Goal: Task Accomplishment & Management: Use online tool/utility

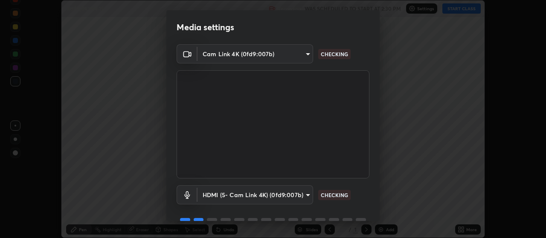
scroll to position [41, 0]
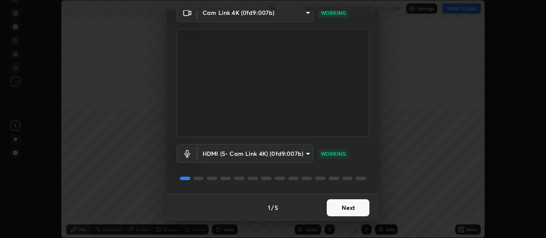
click at [355, 211] on button "Next" at bounding box center [348, 208] width 43 height 17
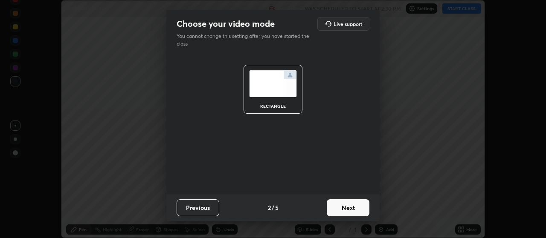
scroll to position [0, 0]
click at [356, 208] on button "Next" at bounding box center [348, 208] width 43 height 17
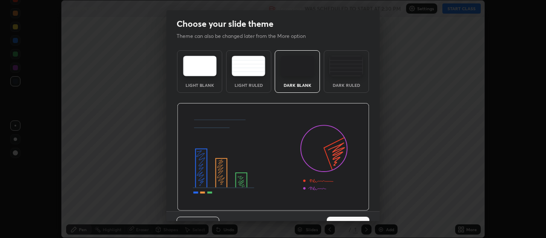
scroll to position [17, 0]
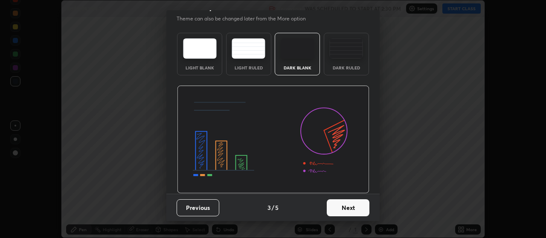
click at [344, 208] on button "Next" at bounding box center [348, 208] width 43 height 17
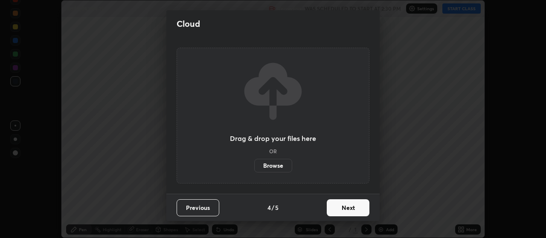
scroll to position [0, 0]
click at [357, 210] on button "Next" at bounding box center [348, 208] width 43 height 17
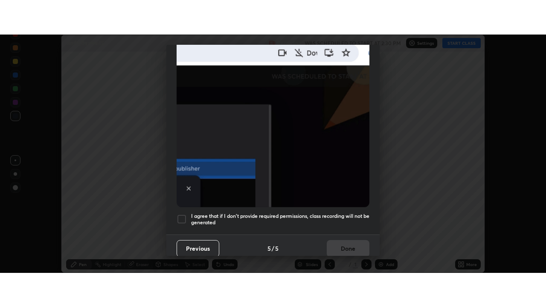
scroll to position [215, 0]
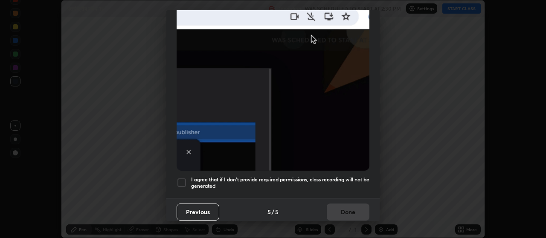
click at [183, 178] on div at bounding box center [181, 183] width 10 height 10
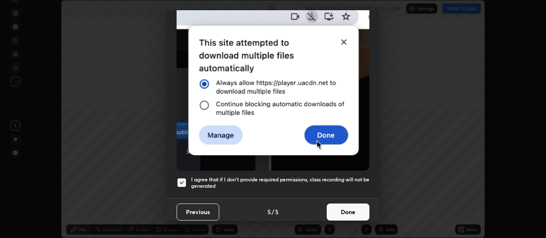
click at [342, 208] on button "Done" at bounding box center [348, 212] width 43 height 17
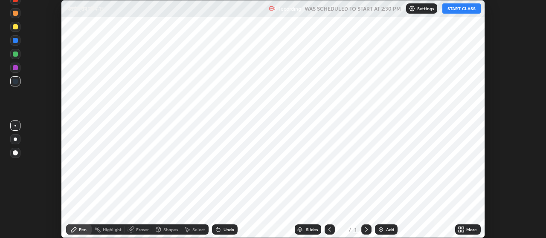
click at [394, 226] on div "Add" at bounding box center [386, 230] width 23 height 10
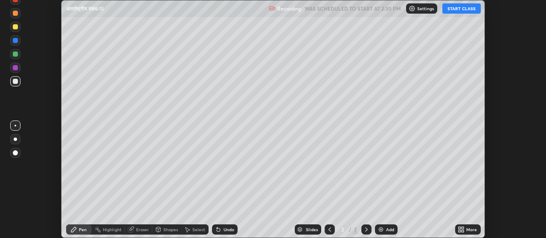
click at [463, 232] on icon at bounding box center [463, 231] width 2 height 2
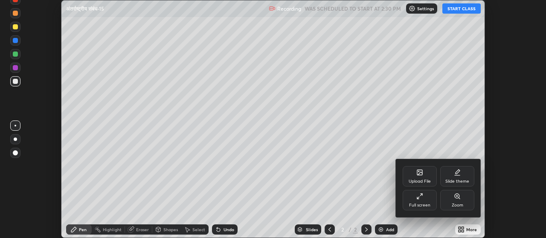
click at [420, 179] on div "Upload File" at bounding box center [419, 181] width 22 height 4
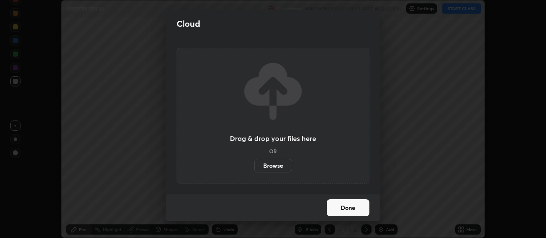
click at [286, 165] on label "Browse" at bounding box center [273, 166] width 38 height 14
click at [254, 165] on input "Browse" at bounding box center [254, 166] width 0 height 14
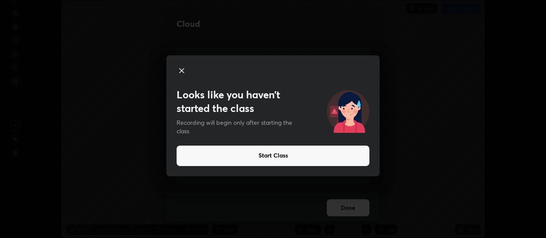
click at [180, 70] on icon at bounding box center [181, 71] width 10 height 10
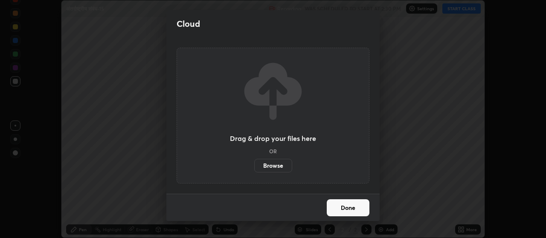
click at [344, 208] on button "Done" at bounding box center [348, 208] width 43 height 17
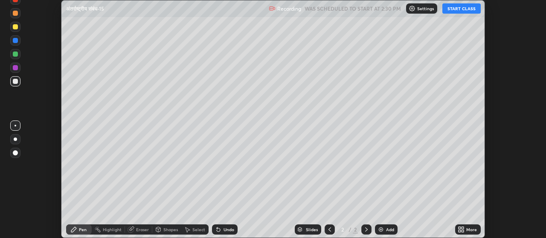
click at [466, 231] on div "More" at bounding box center [468, 230] width 26 height 10
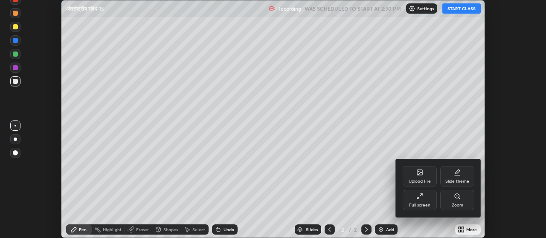
click at [417, 180] on div "Upload File" at bounding box center [419, 181] width 22 height 4
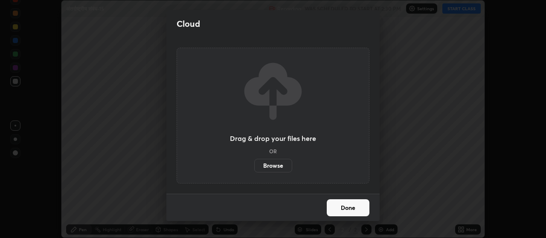
click at [285, 165] on label "Browse" at bounding box center [273, 166] width 38 height 14
click at [254, 165] on input "Browse" at bounding box center [254, 166] width 0 height 14
click at [350, 204] on button "Done" at bounding box center [348, 208] width 43 height 17
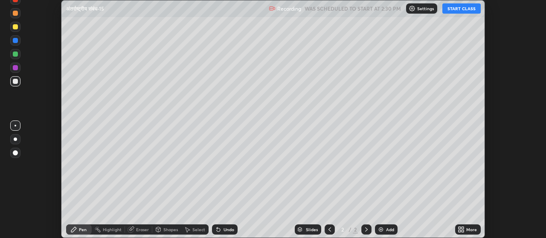
click at [469, 231] on div "More" at bounding box center [471, 230] width 11 height 4
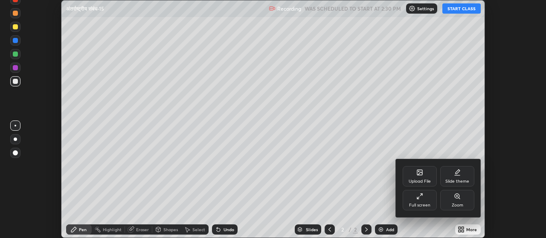
click at [424, 203] on div "Full screen" at bounding box center [419, 205] width 21 height 4
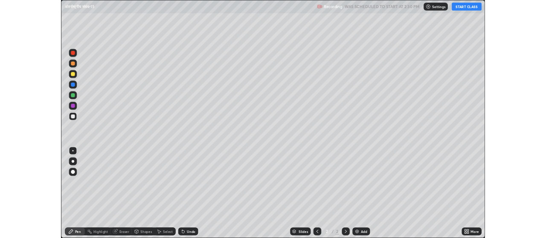
scroll to position [307, 546]
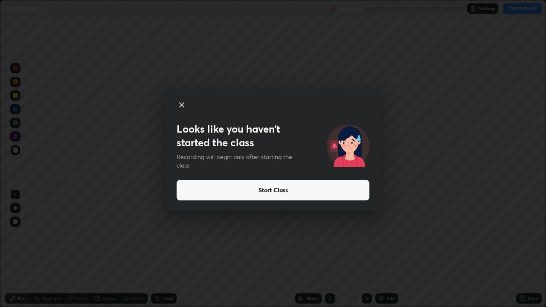
click at [275, 192] on button "Start Class" at bounding box center [272, 190] width 193 height 20
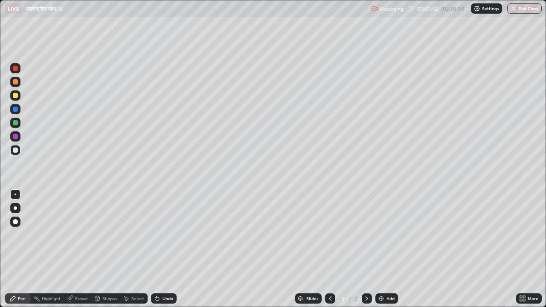
click at [523, 238] on icon at bounding box center [524, 300] width 2 height 2
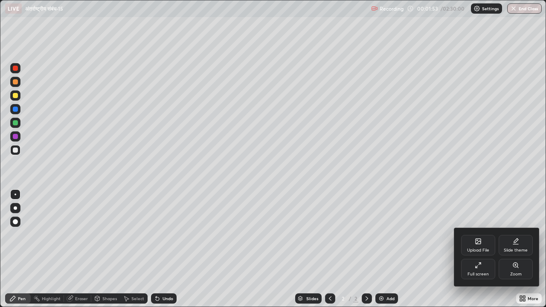
click at [476, 238] on icon at bounding box center [477, 241] width 5 height 5
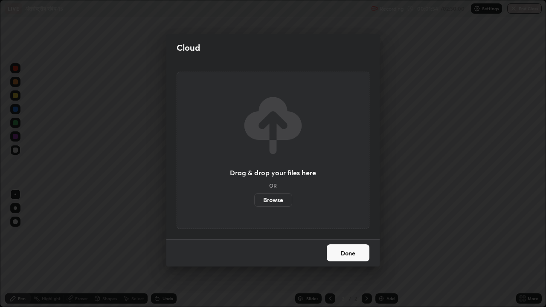
click at [275, 200] on label "Browse" at bounding box center [273, 200] width 38 height 14
click at [254, 200] on input "Browse" at bounding box center [254, 200] width 0 height 14
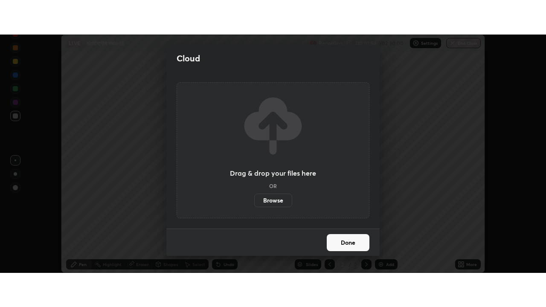
scroll to position [42390, 42083]
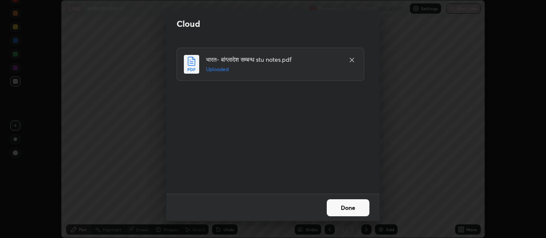
click at [343, 208] on button "Done" at bounding box center [348, 208] width 43 height 17
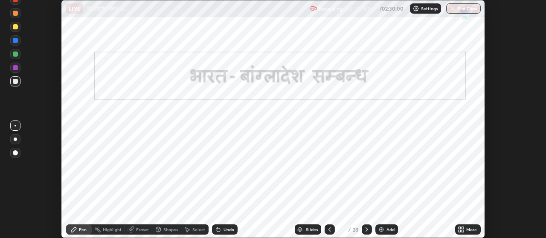
click at [461, 228] on icon at bounding box center [460, 229] width 7 height 7
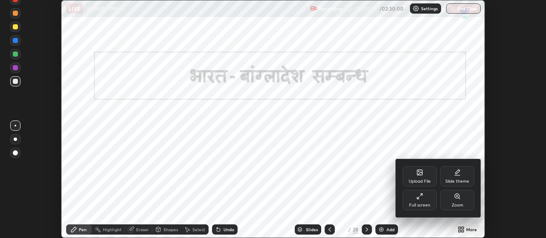
click at [463, 228] on div at bounding box center [273, 119] width 546 height 238
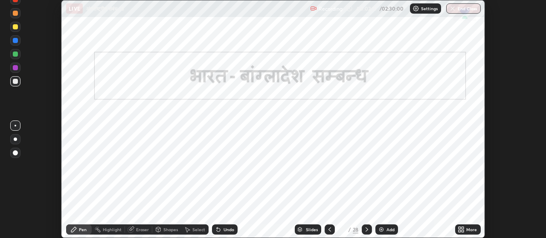
click at [462, 229] on icon at bounding box center [463, 228] width 2 height 2
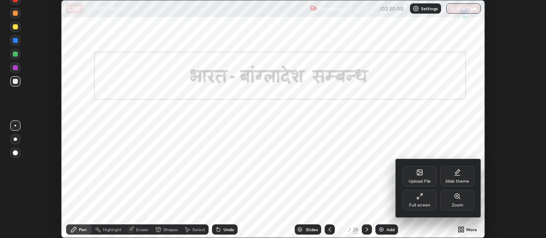
click at [417, 200] on div "Full screen" at bounding box center [419, 200] width 34 height 20
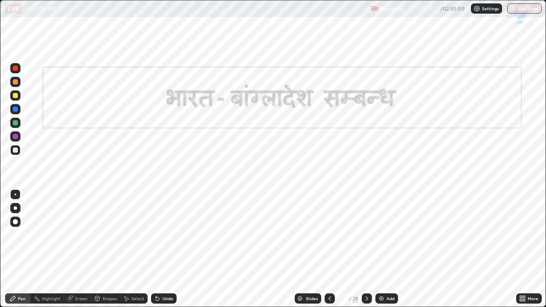
scroll to position [307, 546]
click at [300, 238] on icon at bounding box center [300, 297] width 4 height 2
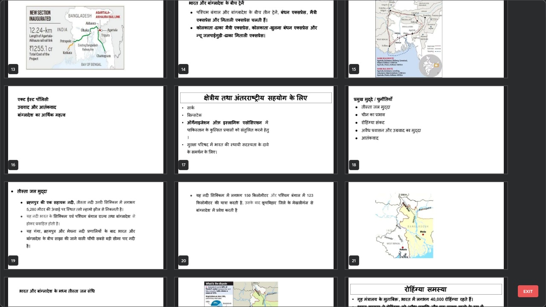
scroll to position [396, 0]
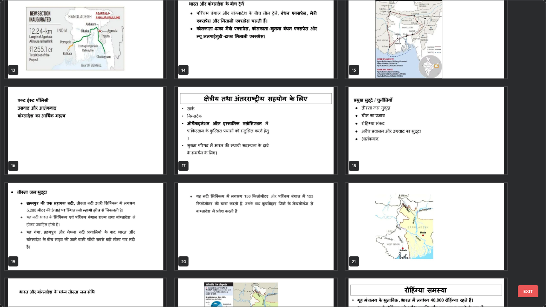
click at [294, 139] on img "grid" at bounding box center [256, 130] width 162 height 87
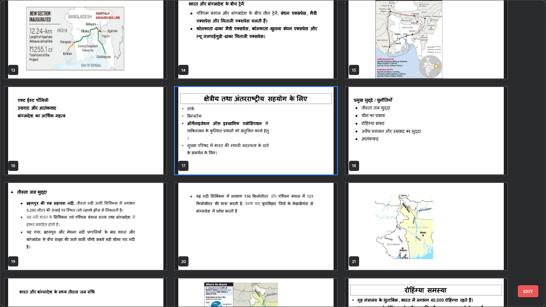
click at [295, 140] on img "grid" at bounding box center [256, 130] width 162 height 87
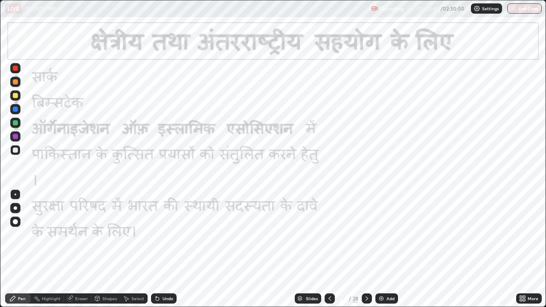
click at [14, 69] on div at bounding box center [15, 68] width 5 height 5
click at [366, 238] on icon at bounding box center [366, 298] width 7 height 7
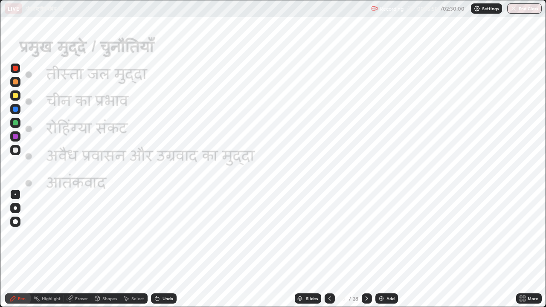
click at [366, 238] on icon at bounding box center [366, 298] width 7 height 7
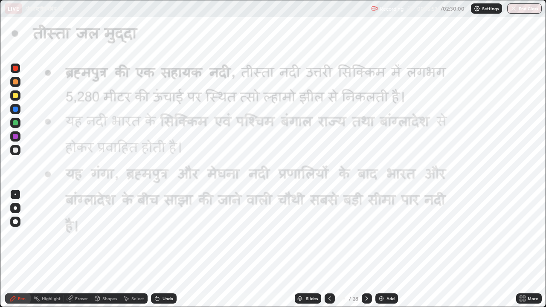
click at [328, 238] on icon at bounding box center [329, 298] width 7 height 7
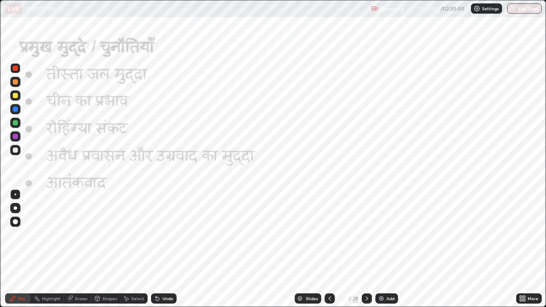
click at [367, 238] on icon at bounding box center [366, 298] width 3 height 4
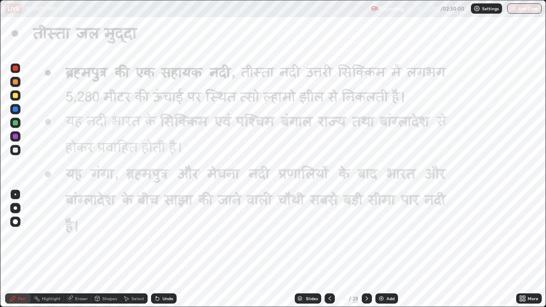
click at [366, 238] on icon at bounding box center [366, 298] width 7 height 7
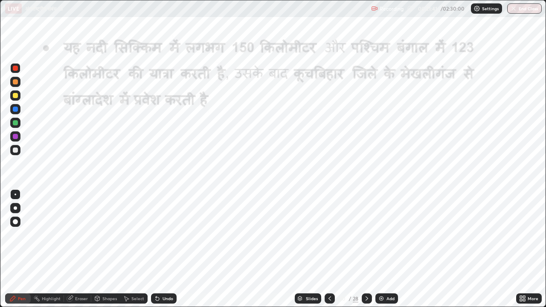
click at [366, 238] on icon at bounding box center [366, 298] width 7 height 7
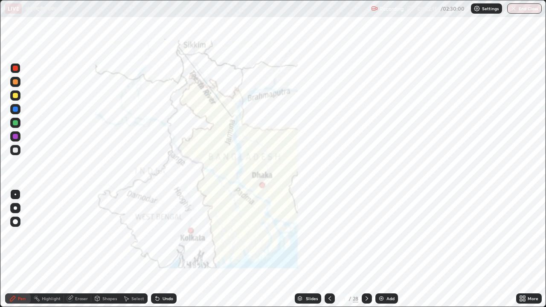
click at [327, 238] on div at bounding box center [329, 298] width 10 height 10
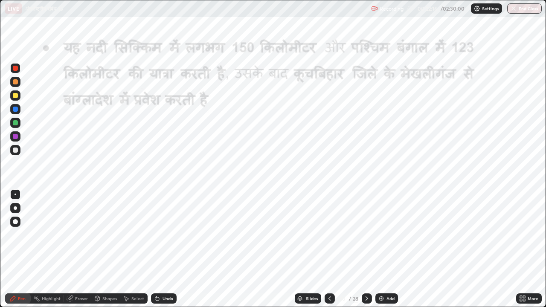
click at [327, 238] on icon at bounding box center [329, 298] width 7 height 7
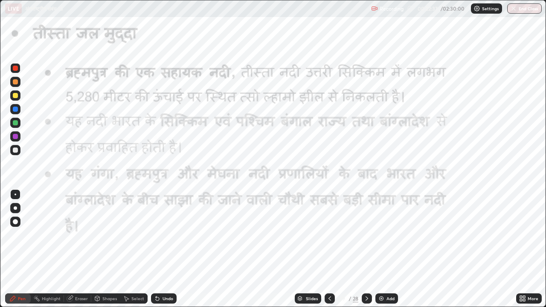
click at [366, 238] on icon at bounding box center [366, 298] width 7 height 7
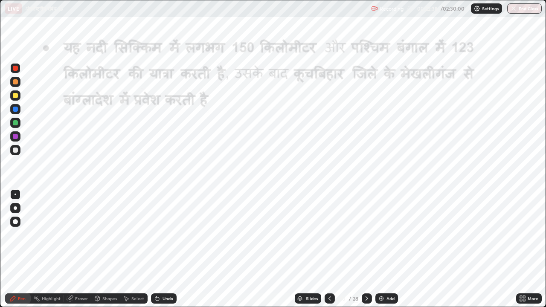
click at [368, 238] on icon at bounding box center [366, 298] width 7 height 7
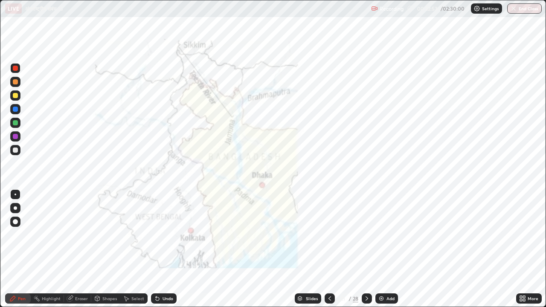
click at [328, 238] on icon at bounding box center [329, 298] width 3 height 4
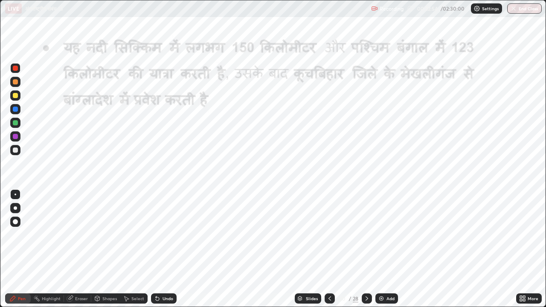
click at [328, 238] on icon at bounding box center [329, 298] width 3 height 4
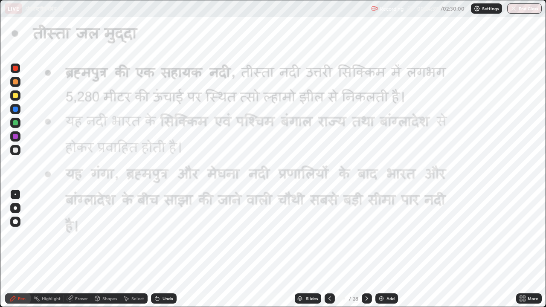
click at [365, 238] on icon at bounding box center [366, 298] width 7 height 7
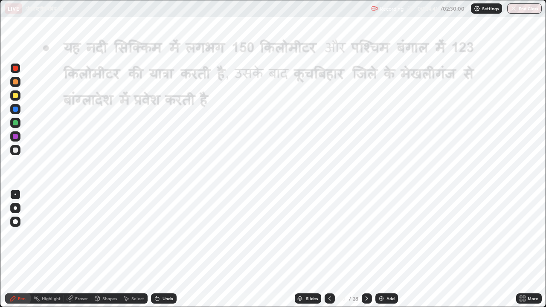
click at [366, 238] on icon at bounding box center [366, 298] width 3 height 4
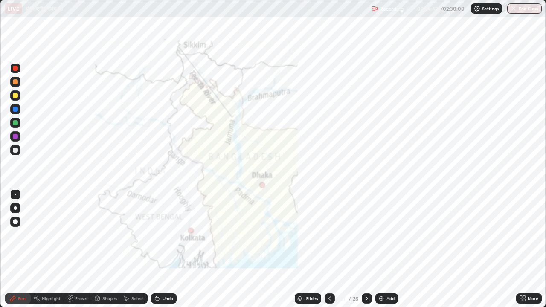
click at [328, 238] on icon at bounding box center [329, 298] width 7 height 7
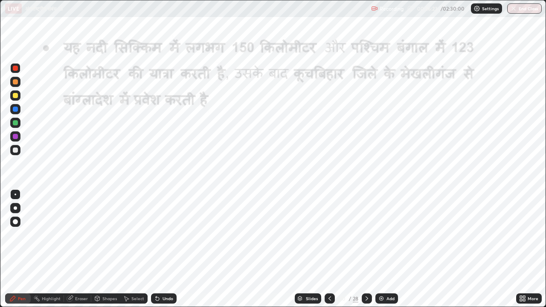
click at [365, 238] on icon at bounding box center [366, 298] width 7 height 7
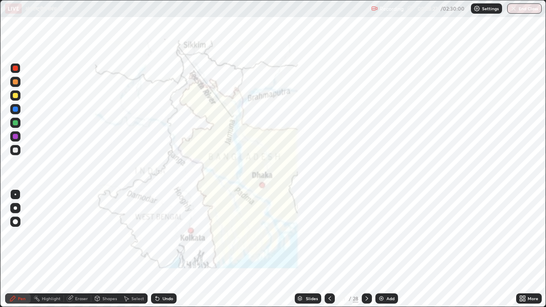
click at [326, 238] on icon at bounding box center [329, 298] width 7 height 7
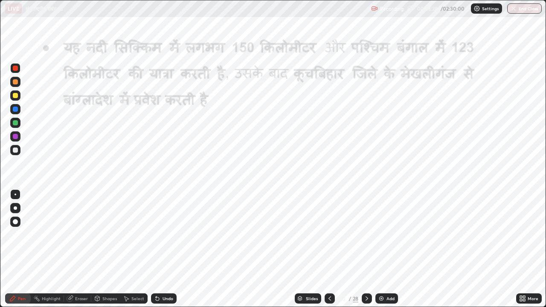
click at [327, 238] on icon at bounding box center [329, 298] width 7 height 7
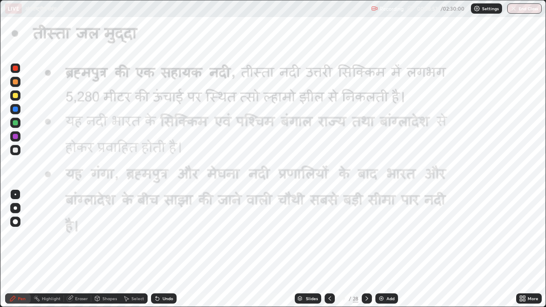
click at [367, 238] on icon at bounding box center [366, 298] width 7 height 7
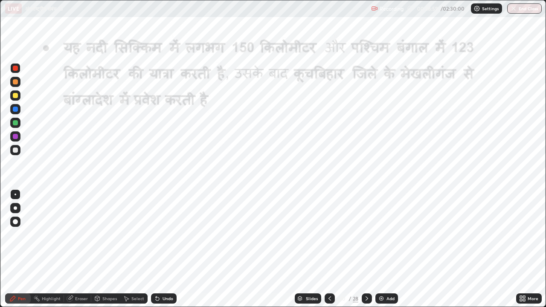
click at [366, 238] on icon at bounding box center [366, 298] width 7 height 7
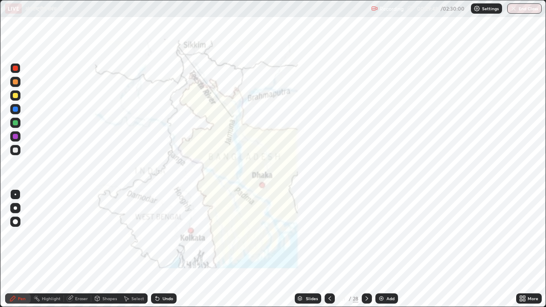
click at [365, 238] on icon at bounding box center [366, 298] width 7 height 7
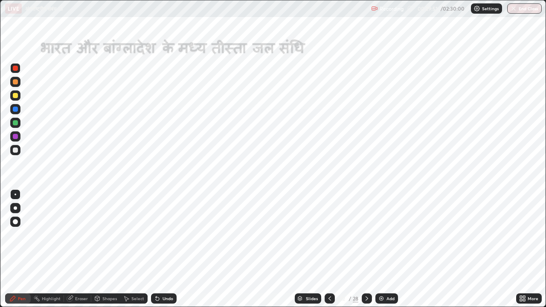
click at [365, 238] on icon at bounding box center [366, 298] width 7 height 7
